Goal: Task Accomplishment & Management: Manage account settings

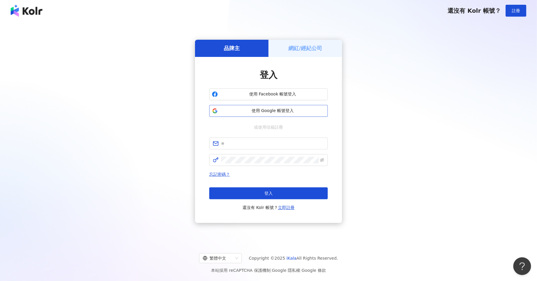
click at [264, 110] on span "使用 Google 帳號登入" at bounding box center [272, 111] width 105 height 6
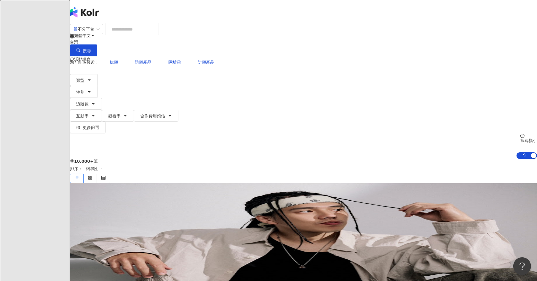
click at [82, 78] on img at bounding box center [75, 83] width 11 height 11
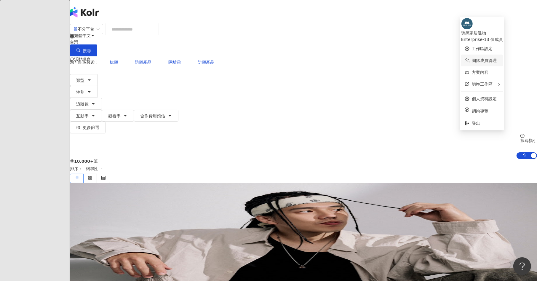
click at [478, 58] on link "團隊成員管理" at bounding box center [484, 60] width 25 height 5
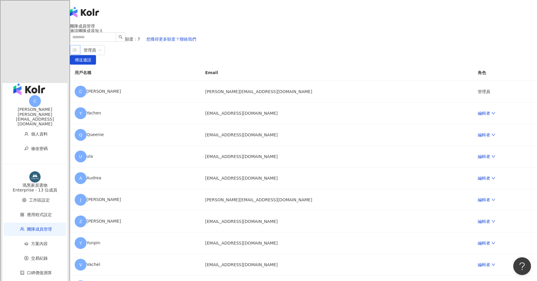
click at [73, 52] on div at bounding box center [72, 50] width 2 height 4
paste input "**********"
click at [154, 55] on span "管理員" at bounding box center [145, 49] width 18 height 9
type input "**********"
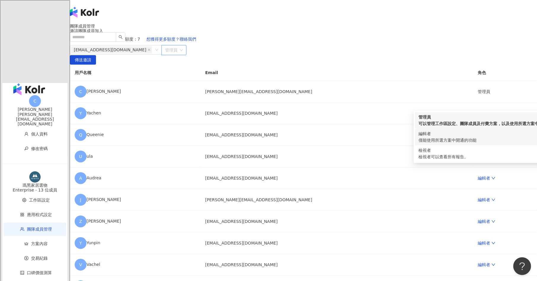
click at [439, 143] on div "僅能使用所選方案中開通的功能" at bounding box center [491, 140] width 145 height 7
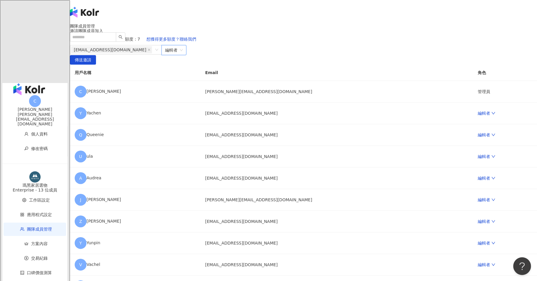
click at [503, 152] on main "團隊成員管理 邀請團隊成員加入 團隊成員人數上限：20 ｜ 剩餘額度：7 想獲得更多額度？聯絡我們 [EMAIL_ADDRESS][DOMAIN_NAME] …" at bounding box center [303, 193] width 467 height 338
click at [91, 65] on span "傳送邀請" at bounding box center [83, 59] width 17 height 9
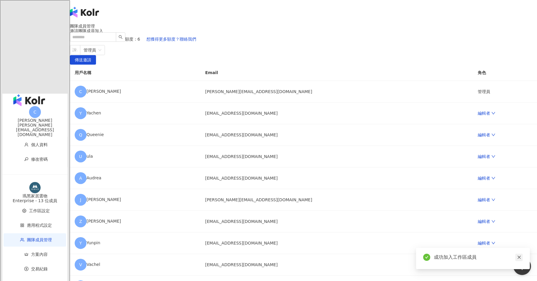
click at [519, 259] on icon "close" at bounding box center [519, 257] width 4 height 4
click at [23, 94] on img "button" at bounding box center [29, 100] width 32 height 12
